Goal: Information Seeking & Learning: Learn about a topic

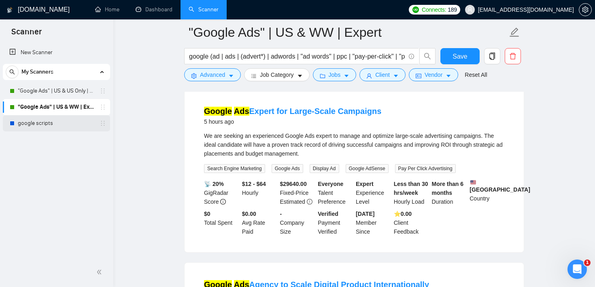
click at [73, 120] on link "google scripts" at bounding box center [56, 123] width 77 height 16
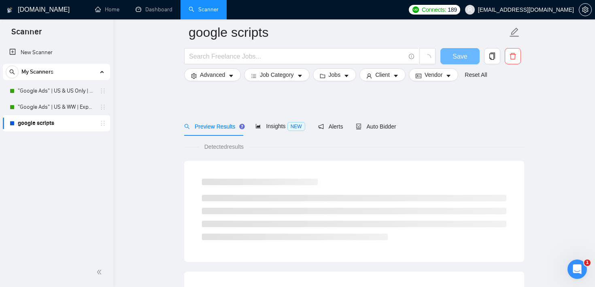
scroll to position [80, 0]
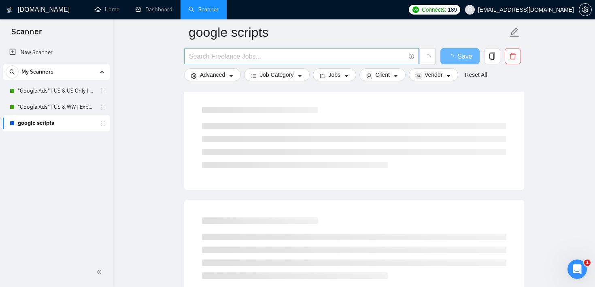
click at [240, 61] on input "text" at bounding box center [297, 56] width 216 height 10
drag, startPoint x: 224, startPoint y: 57, endPoint x: 182, endPoint y: 57, distance: 41.7
click at [183, 57] on div "copy writing | cop" at bounding box center [310, 58] width 255 height 20
click at [238, 55] on input "copy writing | cop" at bounding box center [297, 56] width 216 height 10
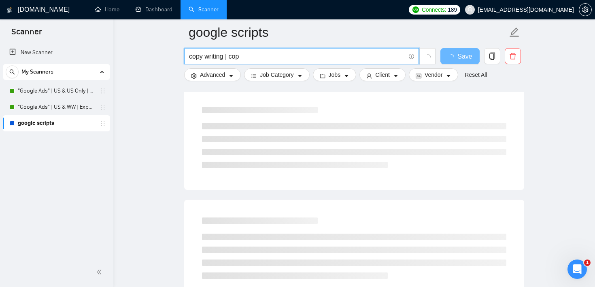
paste input "y writing"
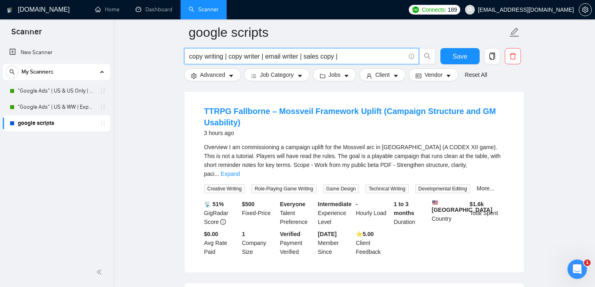
click at [190, 58] on input "copy writing | copy writer | email writer | sales copy |" at bounding box center [297, 56] width 216 height 10
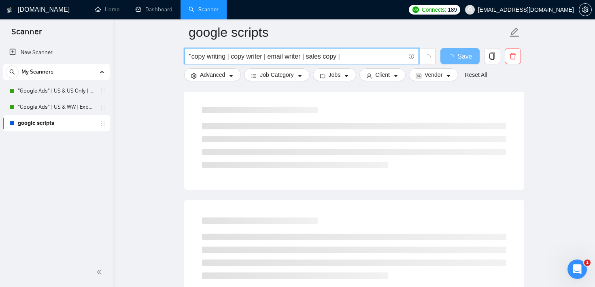
click at [227, 55] on input ""copy writing | copy writer | email writer | sales copy |" at bounding box center [297, 56] width 216 height 10
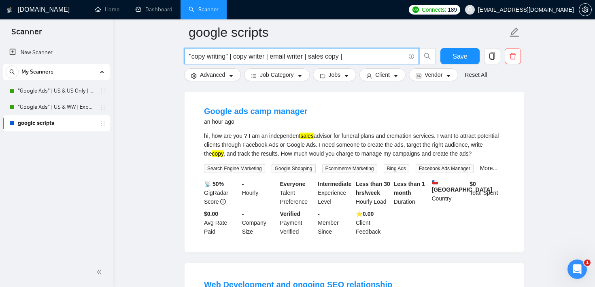
click at [236, 57] on input ""copy writing" | copy writer | email writer | sales copy |" at bounding box center [297, 56] width 216 height 10
click at [270, 55] on input ""copy writing" | "copy writer | email writer | sales copy |" at bounding box center [297, 56] width 216 height 10
click at [280, 55] on input ""copy writing" | "copy writer" | email writer | sales copy |" at bounding box center [297, 56] width 216 height 10
click at [315, 53] on input ""copy writing" | "copy writer" | "email writer | sales copy |" at bounding box center [297, 56] width 216 height 10
click at [325, 56] on input ""copy writing" | "copy writer" | "email writer" | sales copy |" at bounding box center [297, 56] width 216 height 10
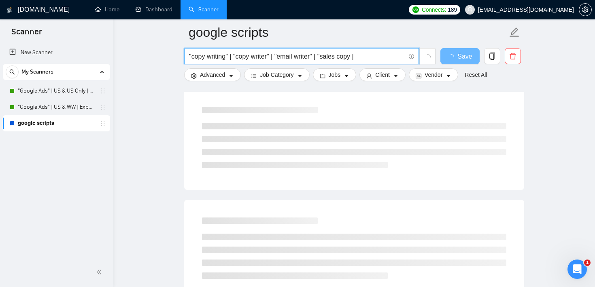
click at [358, 57] on input ""copy writing" | "copy writer" | "email writer" | "sales copy |" at bounding box center [297, 56] width 216 height 10
click at [366, 61] on input ""copy writing" | "copy writer" | "email writer" | "sales copy" |" at bounding box center [297, 56] width 216 height 10
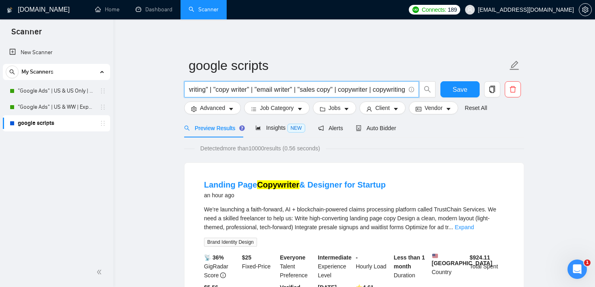
scroll to position [0, 31]
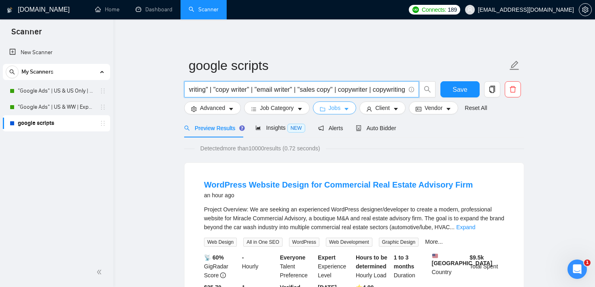
type input ""copy writing" | "copy writer" | "email writer" | "sales copy" | copywriter | c…"
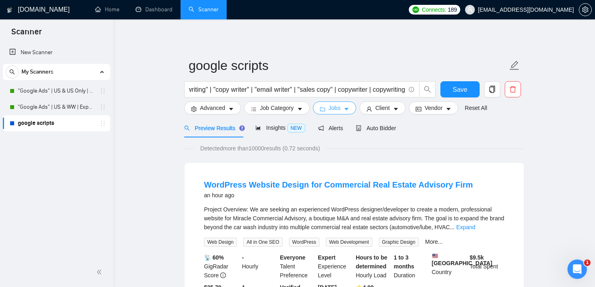
click at [341, 110] on span "Jobs" at bounding box center [335, 108] width 12 height 9
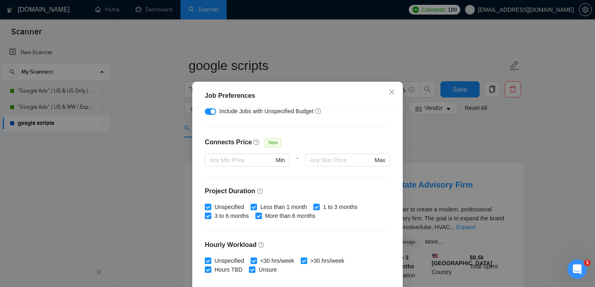
scroll to position [0, 0]
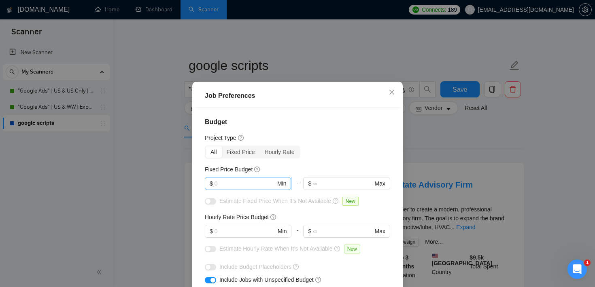
click at [240, 183] on input "text" at bounding box center [245, 183] width 61 height 9
type input "2"
type input "2000"
click at [228, 232] on input "text" at bounding box center [245, 231] width 61 height 9
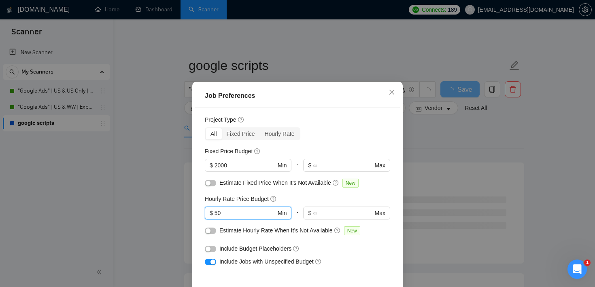
scroll to position [30, 0]
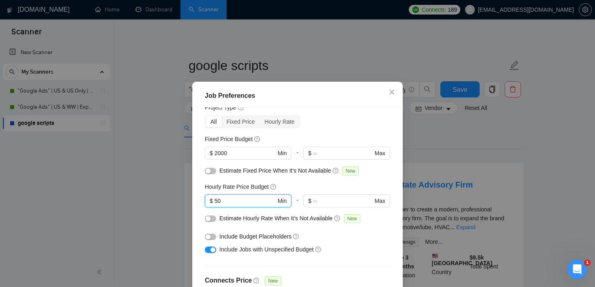
type input "50"
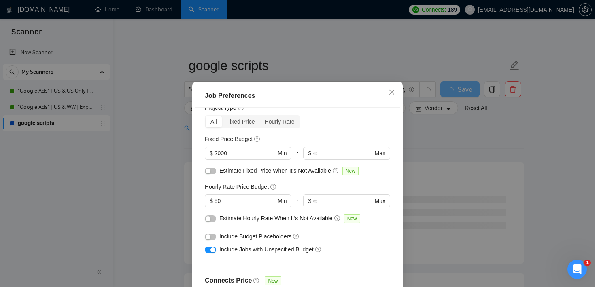
click at [213, 249] on div "button" at bounding box center [212, 250] width 5 height 5
click at [210, 220] on div "button" at bounding box center [208, 219] width 5 height 5
click at [212, 168] on button "button" at bounding box center [210, 171] width 11 height 6
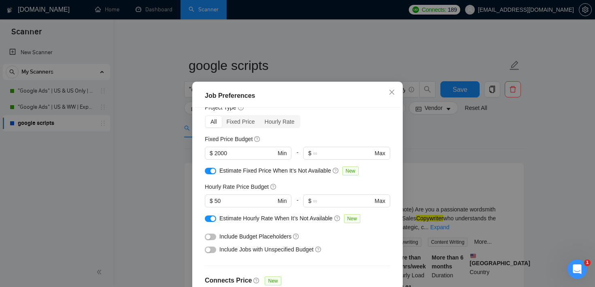
click at [325, 127] on div "All Fixed Price Hourly Rate" at bounding box center [297, 121] width 185 height 13
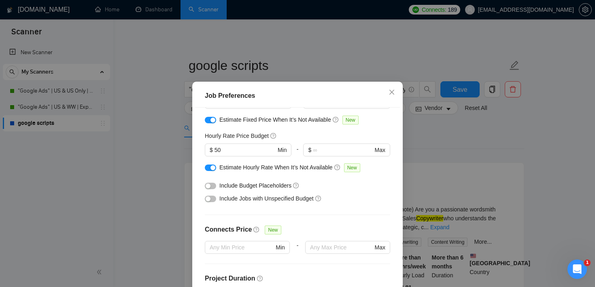
scroll to position [255, 0]
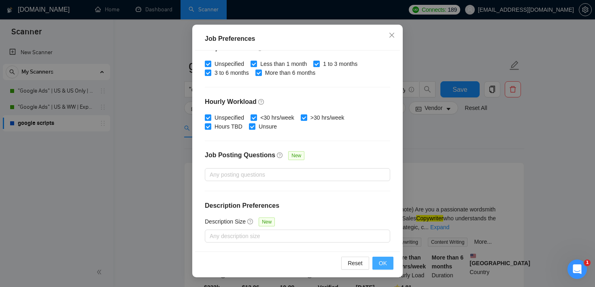
click at [390, 263] on button "OK" at bounding box center [382, 263] width 21 height 13
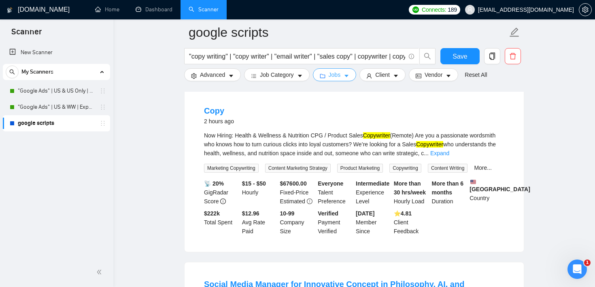
scroll to position [85, 0]
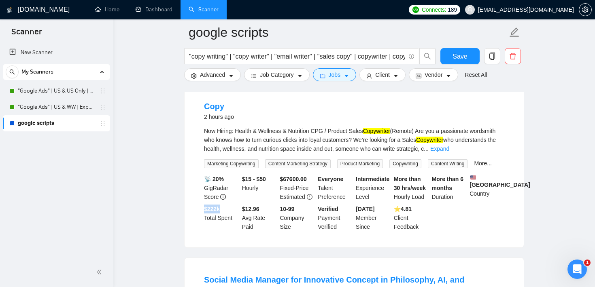
drag, startPoint x: 224, startPoint y: 228, endPoint x: 204, endPoint y: 226, distance: 20.3
click at [204, 226] on div "$ 222k Total Spent" at bounding box center [221, 218] width 38 height 27
drag, startPoint x: 331, startPoint y: 132, endPoint x: 421, endPoint y: 130, distance: 89.9
click at [421, 130] on div "Now Hiring: Health & Wellness & Nutrition CPG / Product Sales Copywriter (Remot…" at bounding box center [354, 140] width 300 height 27
drag, startPoint x: 270, startPoint y: 190, endPoint x: 243, endPoint y: 188, distance: 27.6
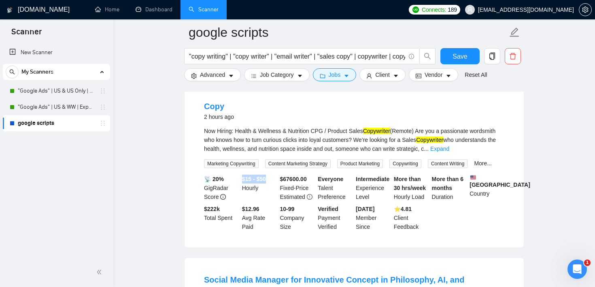
click at [243, 188] on div "$15 - $50 Hourly" at bounding box center [259, 188] width 38 height 27
click at [289, 198] on div "$ 67600.00 Fixed-Price Estimated" at bounding box center [297, 188] width 38 height 27
drag, startPoint x: 281, startPoint y: 193, endPoint x: 312, endPoint y: 190, distance: 30.5
click at [312, 190] on div "$ 67600.00 Fixed-Price Estimated" at bounding box center [297, 188] width 38 height 27
click at [315, 183] on li "Copy 2 hours ago Now Hiring: Health & Wellness & Nutrition CPG / Product Sales …" at bounding box center [354, 166] width 320 height 144
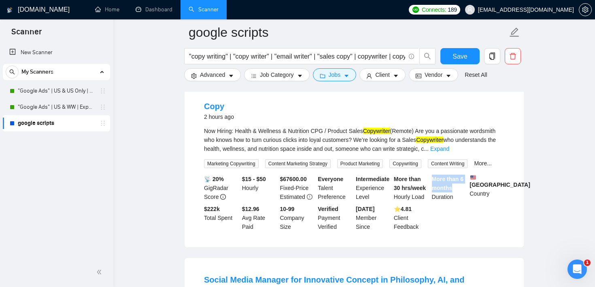
drag, startPoint x: 430, startPoint y: 191, endPoint x: 452, endPoint y: 198, distance: 22.5
click at [452, 198] on div "More than 6 months Duration" at bounding box center [449, 188] width 38 height 27
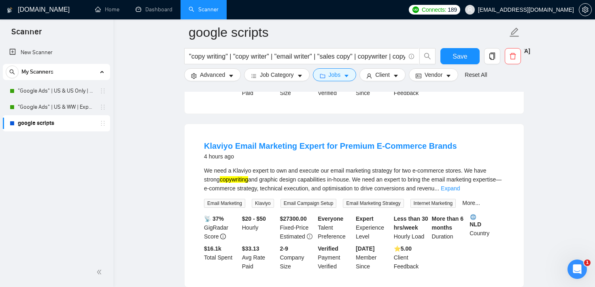
scroll to position [413, 0]
click at [221, 76] on span "Advanced" at bounding box center [212, 74] width 25 height 9
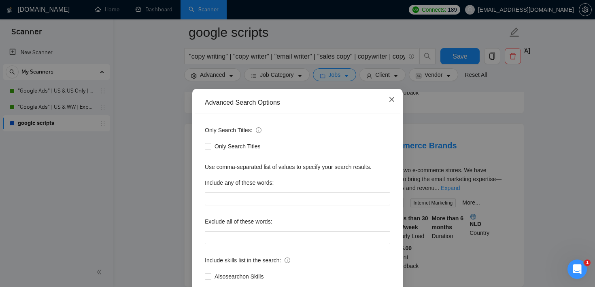
click at [396, 100] on span "Close" at bounding box center [392, 100] width 22 height 22
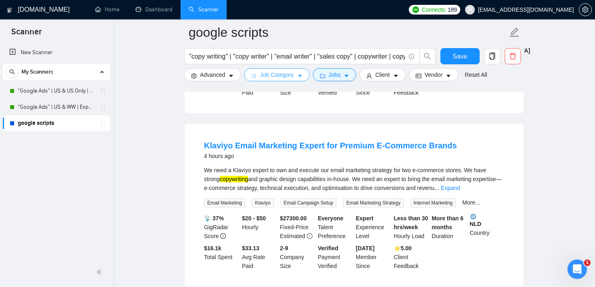
click at [301, 77] on icon "caret-down" at bounding box center [300, 76] width 6 height 6
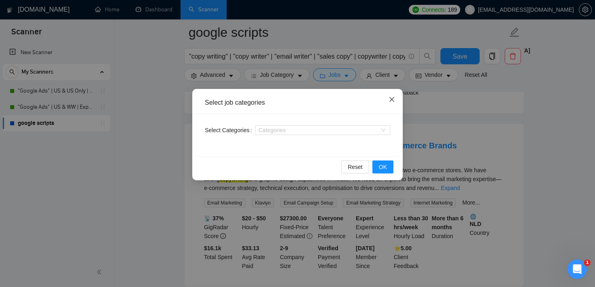
click at [395, 99] on span "Close" at bounding box center [392, 100] width 22 height 22
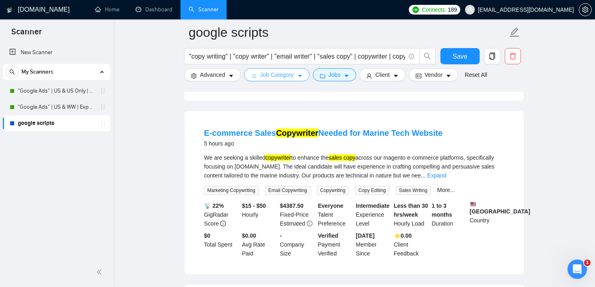
scroll to position [605, 0]
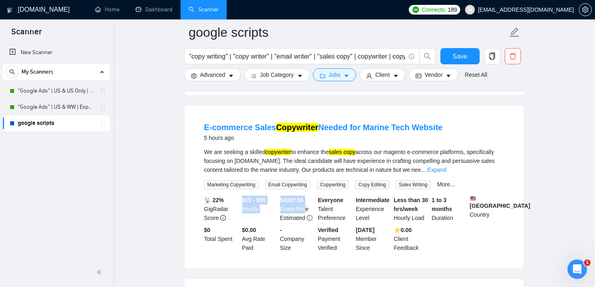
drag, startPoint x: 241, startPoint y: 198, endPoint x: 307, endPoint y: 202, distance: 66.1
click at [307, 202] on div "📡 22% GigRadar Score $15 - $50 Hourly $ 4387.50 Fixed-Price Estimated Everyone …" at bounding box center [354, 224] width 304 height 57
click at [383, 115] on li "E-commerce Sales Copywriter Needed for Marine Tech Website 5 hours ago We are s…" at bounding box center [354, 187] width 320 height 144
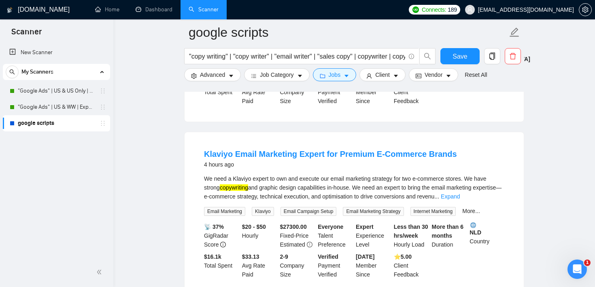
scroll to position [0, 0]
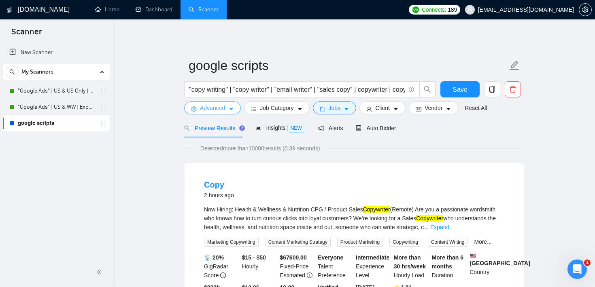
click at [225, 107] on span "Advanced" at bounding box center [212, 108] width 25 height 9
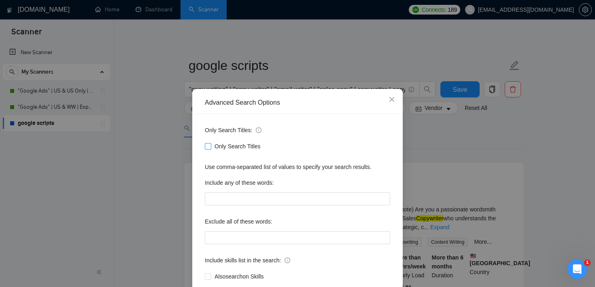
click at [208, 147] on input "Only Search Titles" at bounding box center [208, 146] width 6 height 6
checkbox input "true"
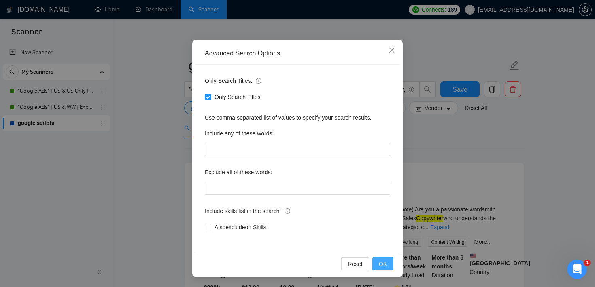
click at [381, 265] on span "OK" at bounding box center [383, 264] width 8 height 9
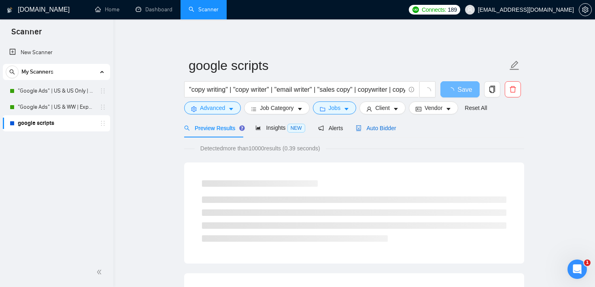
click at [374, 124] on div "Auto Bidder" at bounding box center [376, 128] width 40 height 9
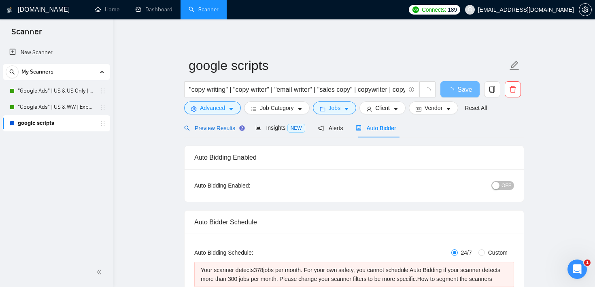
click at [217, 126] on span "Preview Results" at bounding box center [213, 128] width 58 height 6
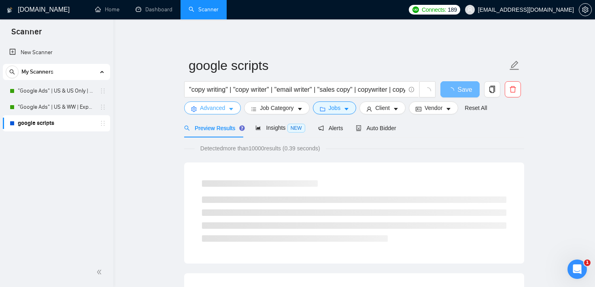
click at [218, 110] on span "Advanced" at bounding box center [212, 108] width 25 height 9
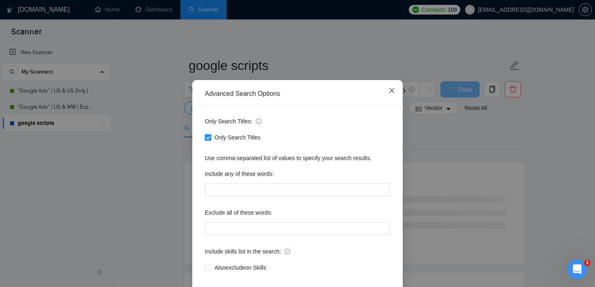
click at [392, 94] on icon "close" at bounding box center [392, 90] width 6 height 6
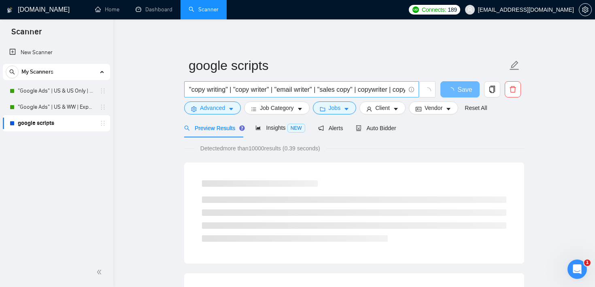
click at [259, 91] on input ""copy writing" | "copy writer" | "email writer" | "sales copy" | copywriter | c…" at bounding box center [297, 90] width 216 height 10
click at [387, 130] on span "Auto Bidder" at bounding box center [376, 128] width 40 height 6
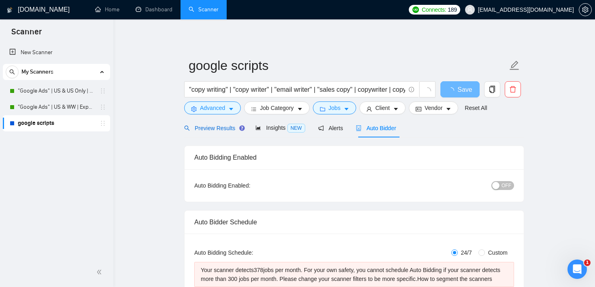
click at [213, 125] on span "Preview Results" at bounding box center [213, 128] width 58 height 6
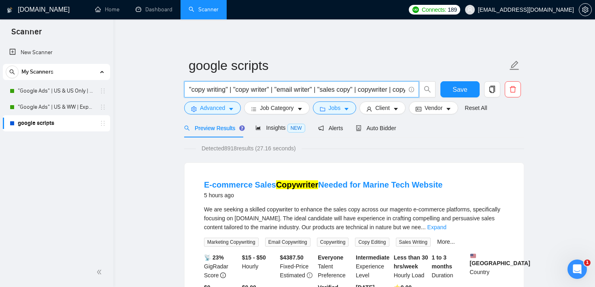
click at [219, 90] on input ""copy writing" | "copy writer" | "email writer" | "sales copy" | copywriter | c…" at bounding box center [297, 90] width 216 height 10
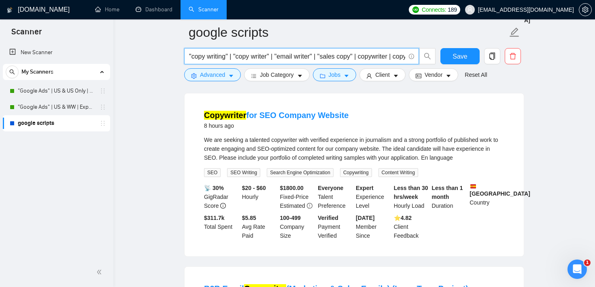
scroll to position [252, 0]
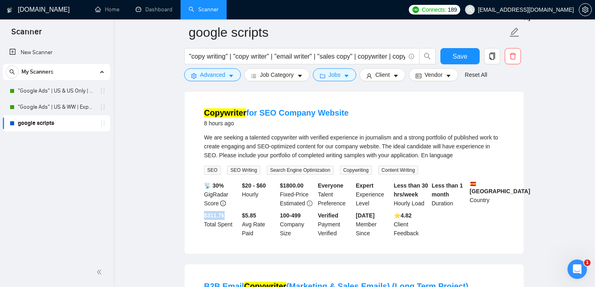
drag, startPoint x: 230, startPoint y: 220, endPoint x: 197, endPoint y: 220, distance: 33.2
click at [197, 220] on li "Copywriter for SEO Company Website 8 hours ago We are seeking a talented copywr…" at bounding box center [354, 173] width 320 height 144
click at [368, 144] on div "We are seeking a talented copywriter with verified experience in journalism and…" at bounding box center [354, 146] width 300 height 27
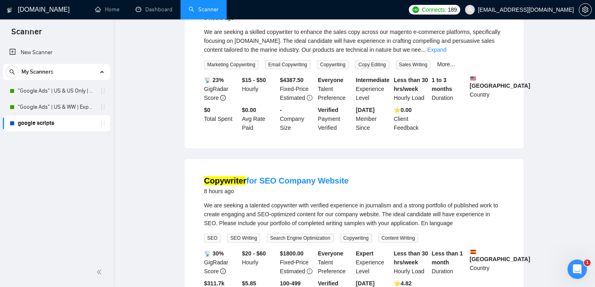
scroll to position [0, 0]
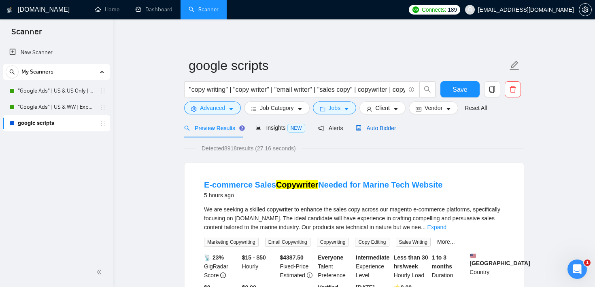
click at [392, 128] on span "Auto Bidder" at bounding box center [376, 128] width 40 height 6
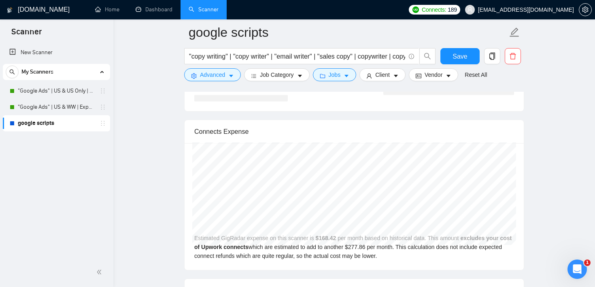
scroll to position [1655, 0]
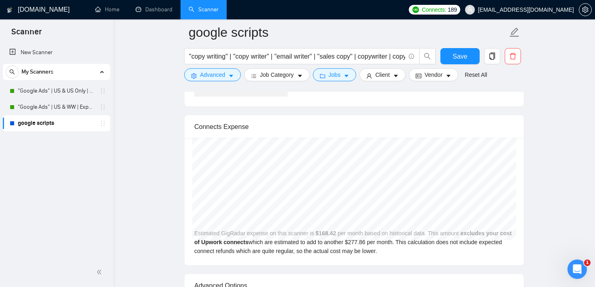
click at [441, 74] on span "Vendor" at bounding box center [434, 74] width 18 height 9
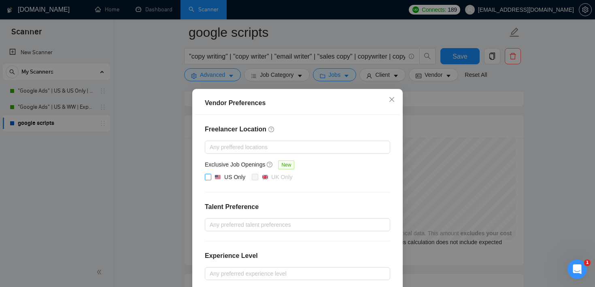
click at [210, 180] on label "US Only" at bounding box center [227, 178] width 44 height 10
click at [210, 180] on input "US Only" at bounding box center [208, 177] width 6 height 6
checkbox input "true"
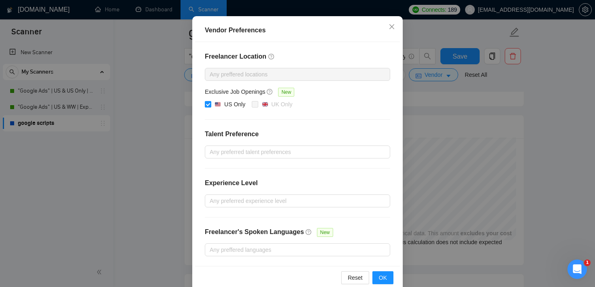
scroll to position [87, 0]
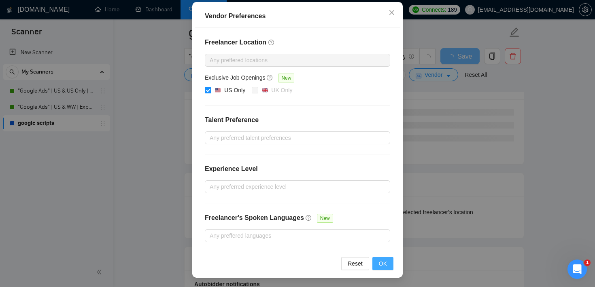
click at [384, 266] on span "OK" at bounding box center [383, 263] width 8 height 9
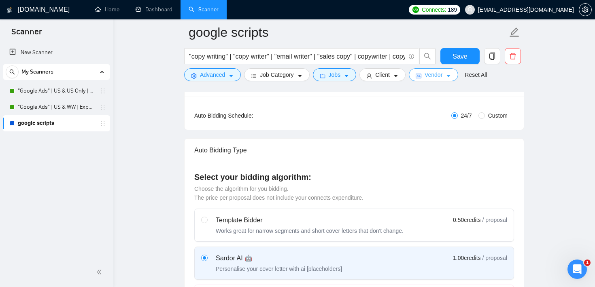
scroll to position [0, 0]
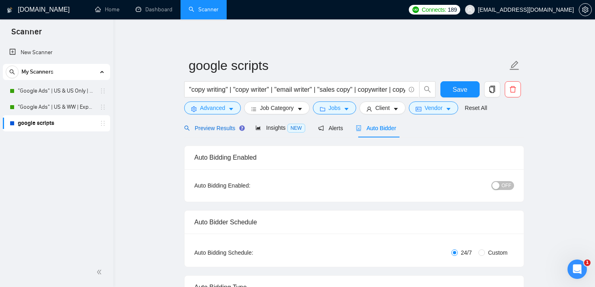
click at [215, 127] on span "Preview Results" at bounding box center [213, 128] width 58 height 6
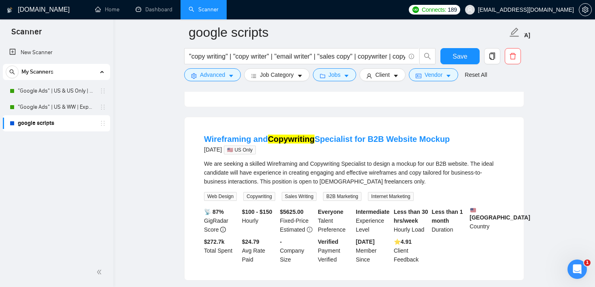
scroll to position [239, 0]
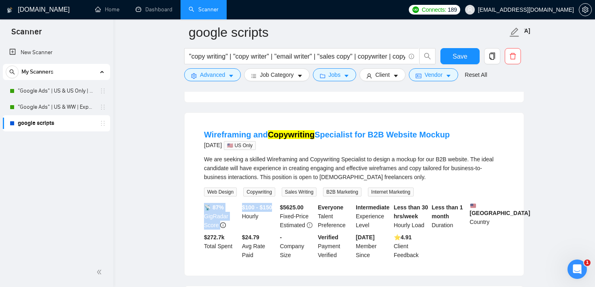
drag, startPoint x: 263, startPoint y: 217, endPoint x: 240, endPoint y: 209, distance: 24.3
click at [240, 209] on div "$100 - $150 Hourly" at bounding box center [259, 216] width 38 height 27
click at [269, 222] on div "$100 - $150 Hourly" at bounding box center [259, 216] width 38 height 27
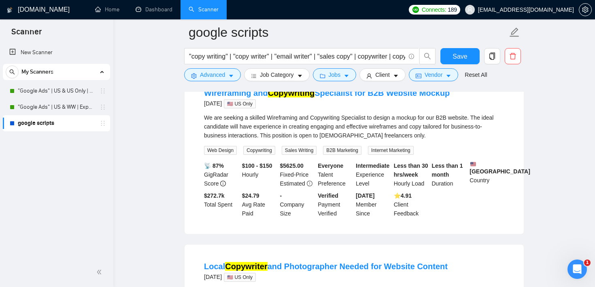
scroll to position [284, 0]
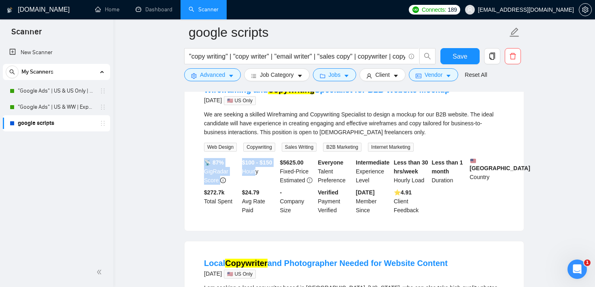
drag, startPoint x: 257, startPoint y: 180, endPoint x: 240, endPoint y: 165, distance: 23.0
click at [240, 165] on div "📡 87% GigRadar Score $100 - $150 Hourly $ 5625.00 Fixed-Price Estimated Everyon…" at bounding box center [354, 186] width 304 height 57
click at [274, 175] on div "$100 - $150 Hourly" at bounding box center [259, 171] width 38 height 27
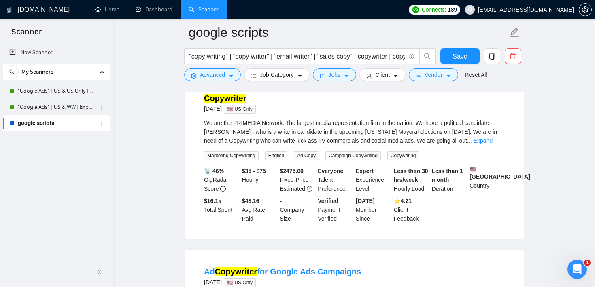
scroll to position [984, 0]
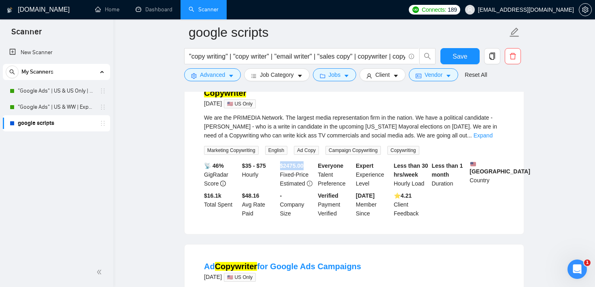
drag, startPoint x: 281, startPoint y: 183, endPoint x: 308, endPoint y: 184, distance: 27.1
click at [304, 169] on b "$ 2475.00" at bounding box center [291, 166] width 23 height 6
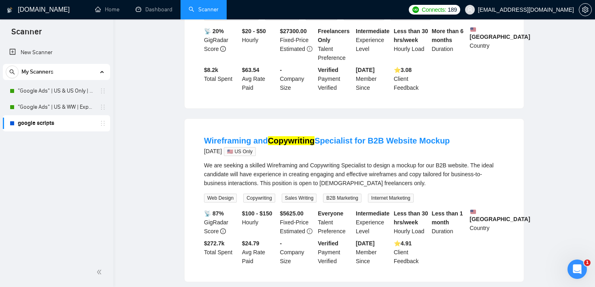
scroll to position [0, 0]
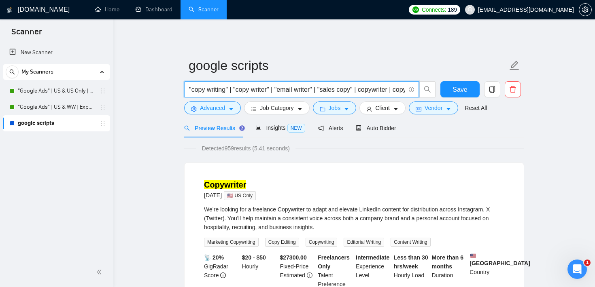
click at [264, 85] on input ""copy writing" | "copy writer" | "email writer" | "sales copy" | copywriter | c…" at bounding box center [297, 90] width 216 height 10
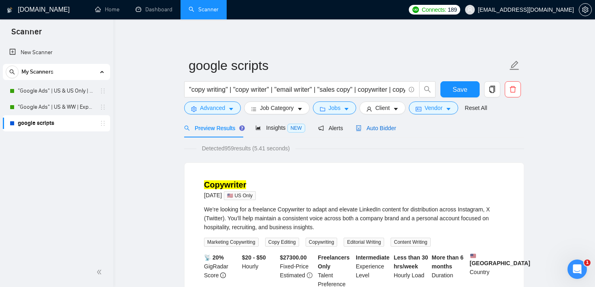
click at [389, 129] on span "Auto Bidder" at bounding box center [376, 128] width 40 height 6
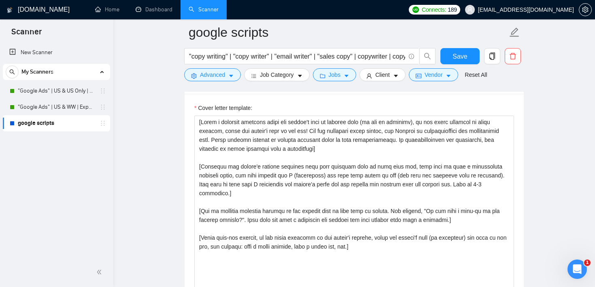
scroll to position [900, 0]
click at [101, 9] on link "Home" at bounding box center [107, 9] width 24 height 7
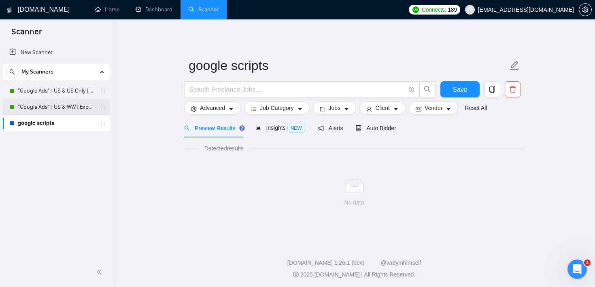
click at [60, 104] on link ""Google Ads" | US & WW | Expert" at bounding box center [56, 107] width 77 height 16
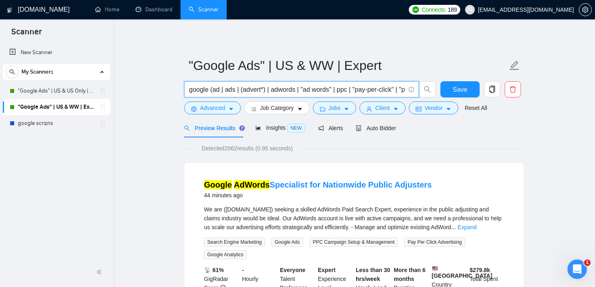
click at [262, 86] on input "google (ad | ads | (advert*) | adwords | "ad words" | ppc | "pay-per-click" | "…" at bounding box center [297, 90] width 216 height 10
click at [281, 95] on span "google (ad | ads | (advert*) | adwords | "ad words" | ppc | "pay-per-click" | "…" at bounding box center [301, 89] width 235 height 16
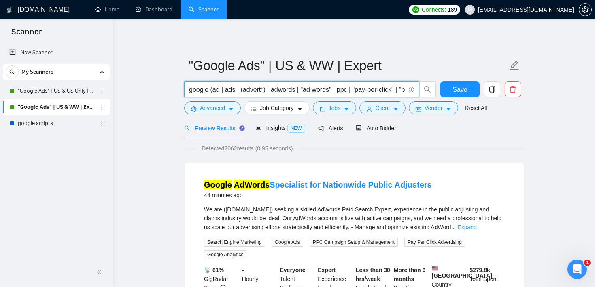
click at [281, 94] on input "google (ad | ads | (advert*) | adwords | "ad words" | ppc | "pay-per-click" | "…" at bounding box center [297, 90] width 216 height 10
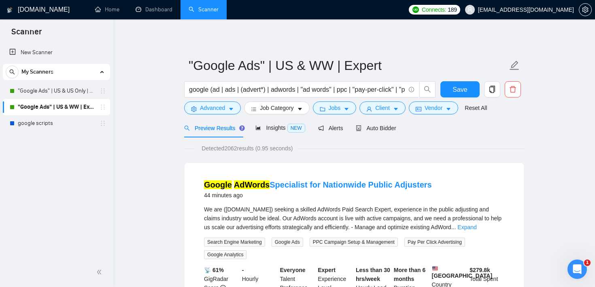
click at [349, 106] on span "caret-down" at bounding box center [347, 109] width 6 height 6
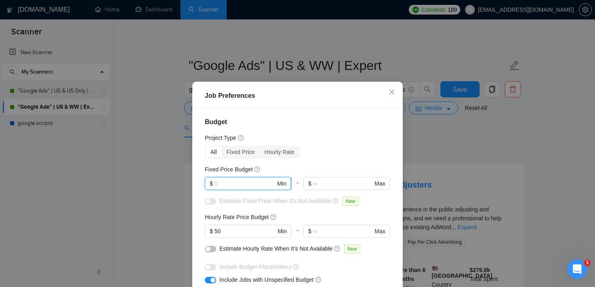
click at [244, 184] on input "text" at bounding box center [245, 183] width 61 height 9
click at [395, 90] on icon "close" at bounding box center [392, 92] width 6 height 6
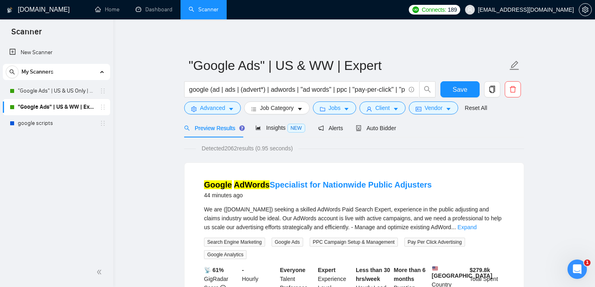
click at [337, 105] on span "Jobs" at bounding box center [335, 108] width 12 height 9
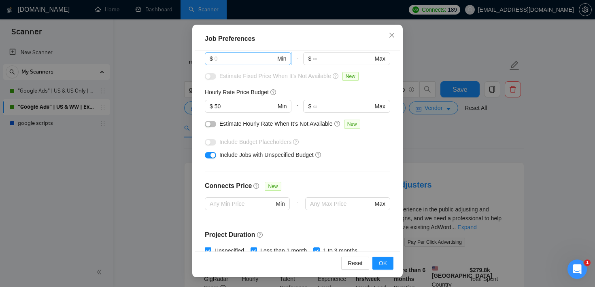
scroll to position [66, 0]
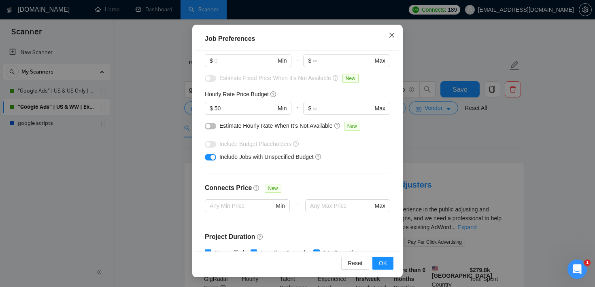
click at [395, 39] on span "Close" at bounding box center [392, 36] width 22 height 22
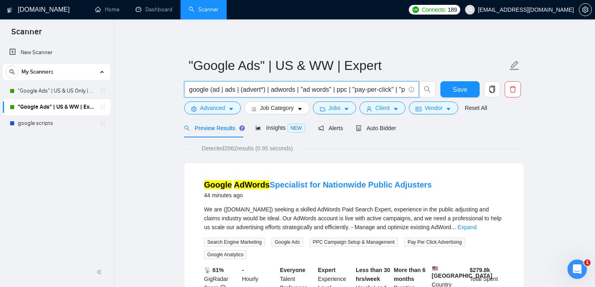
click at [199, 92] on input "google (ad | ads | (advert*) | adwords | "ad words" | ppc | "pay-per-click" | "…" at bounding box center [297, 90] width 216 height 10
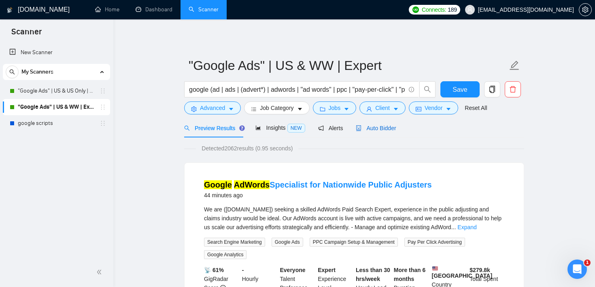
click at [377, 128] on span "Auto Bidder" at bounding box center [376, 128] width 40 height 6
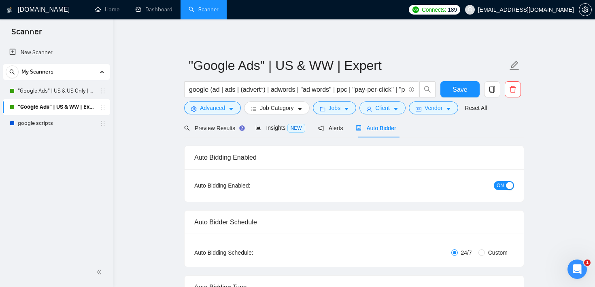
checkbox input "true"
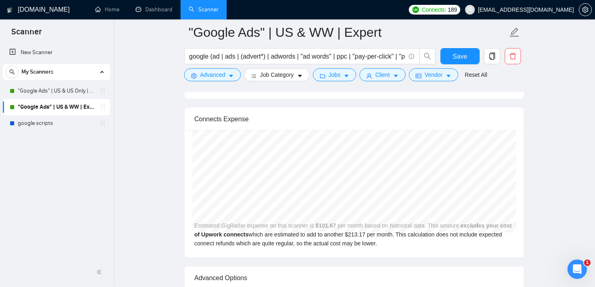
scroll to position [1696, 0]
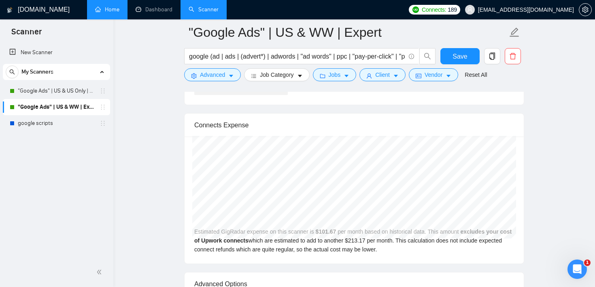
click at [111, 12] on link "Home" at bounding box center [107, 9] width 24 height 7
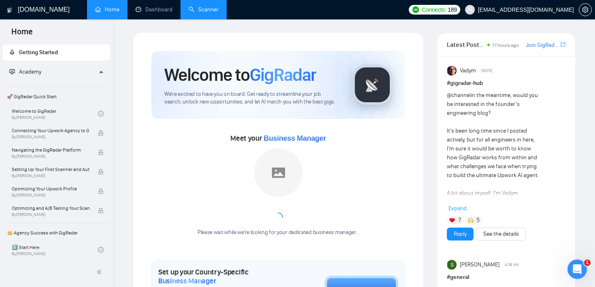
click at [203, 13] on link "Scanner" at bounding box center [204, 9] width 30 height 7
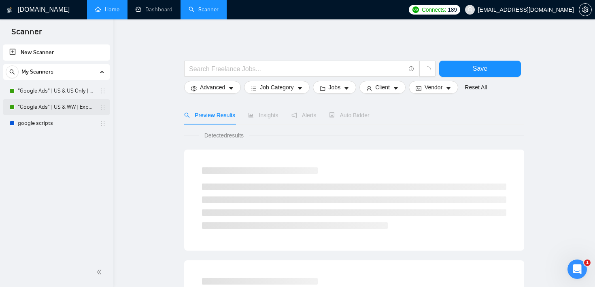
click at [73, 105] on link ""Google Ads" | US & WW | Expert" at bounding box center [56, 107] width 77 height 16
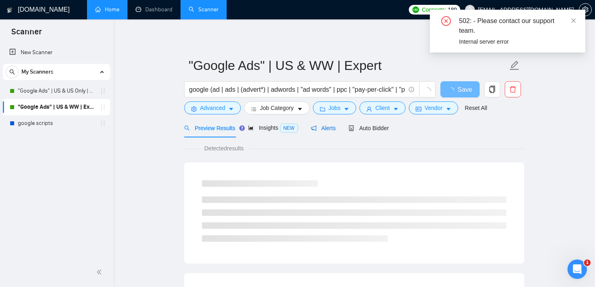
click at [334, 128] on span "Alerts" at bounding box center [323, 128] width 25 height 6
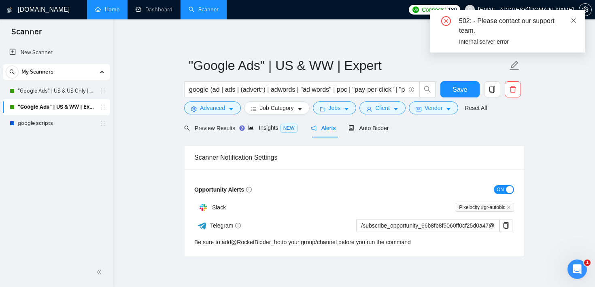
click at [575, 20] on icon "close" at bounding box center [574, 21] width 6 height 6
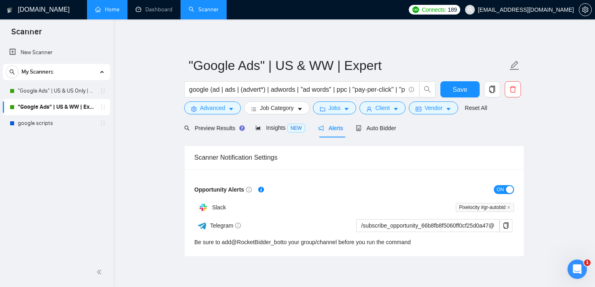
click at [147, 85] on main ""Google Ads" | US & WW | Expert google (ad | ads | (advert*) | adwords | "ad wo…" at bounding box center [354, 144] width 456 height 225
drag, startPoint x: 247, startPoint y: 189, endPoint x: 191, endPoint y: 189, distance: 55.5
click at [191, 189] on div "Opportunity Alerts ON Slack Pixelocity #gr-autobid Telegram /subscribe_opportun…" at bounding box center [354, 213] width 339 height 87
click at [160, 129] on main ""Google Ads" | US & WW | Expert google (ad | ads | (advert*) | adwords | "ad wo…" at bounding box center [354, 144] width 456 height 225
